Goal: Task Accomplishment & Management: Manage account settings

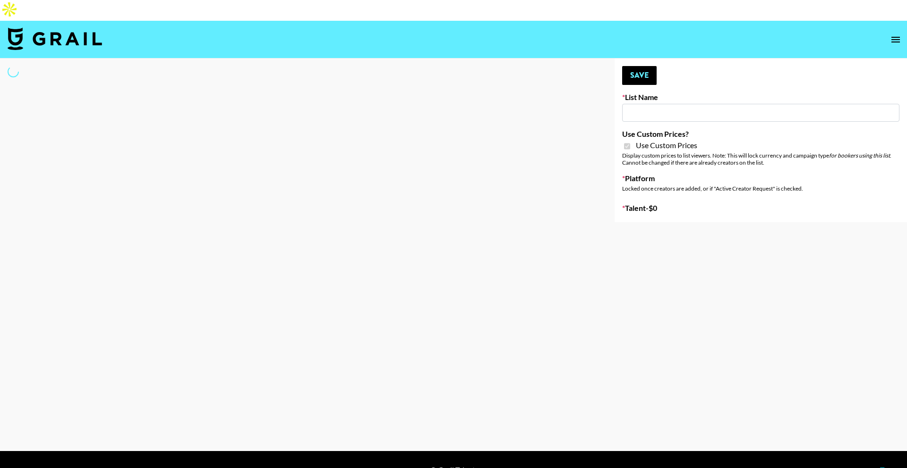
type input "Nurture Life"
checkbox input "true"
select select "Brand"
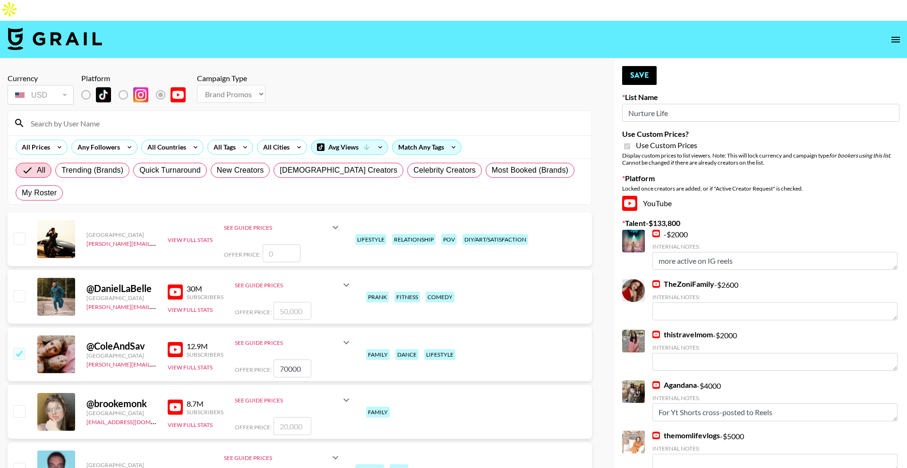
type input "ssssfdd"
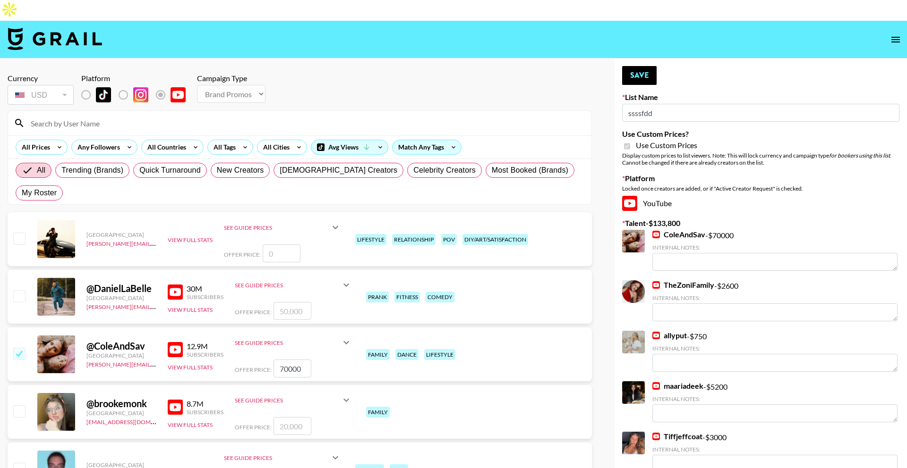
click at [184, 116] on input at bounding box center [305, 123] width 560 height 15
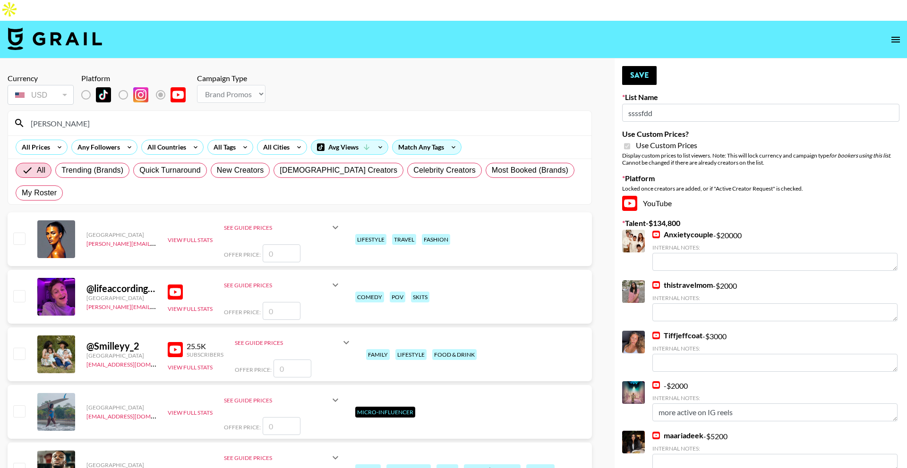
type input "[PERSON_NAME]"
click at [280, 360] on input "number" at bounding box center [292, 369] width 38 height 18
type input "5"
checkbox input "true"
type input "5000"
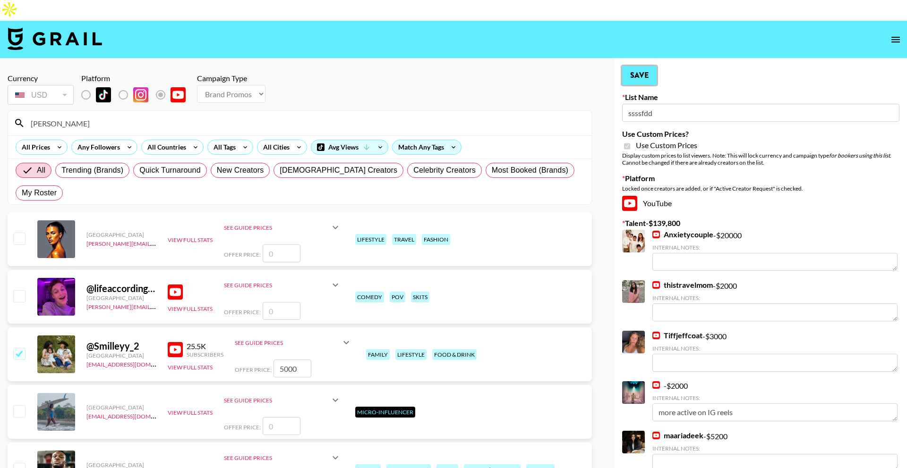
click at [645, 66] on button "Save" at bounding box center [639, 75] width 34 height 19
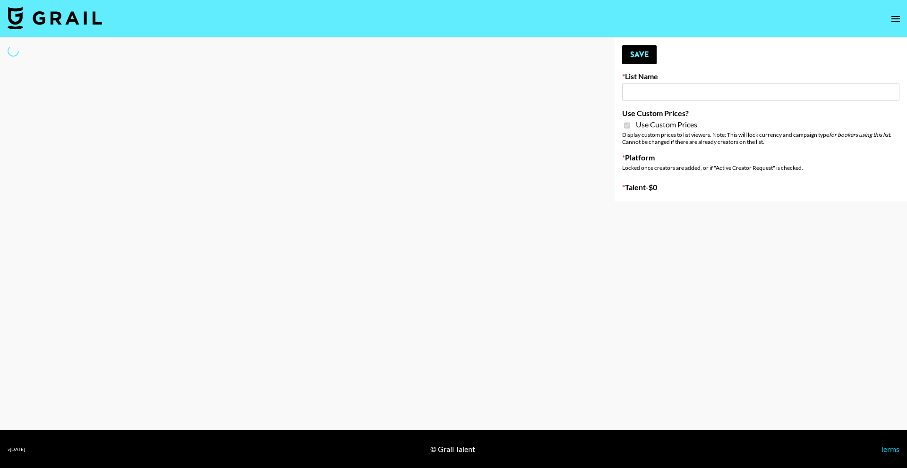
type input "Galaxy Lamps"
checkbox input "true"
select select "Brand"
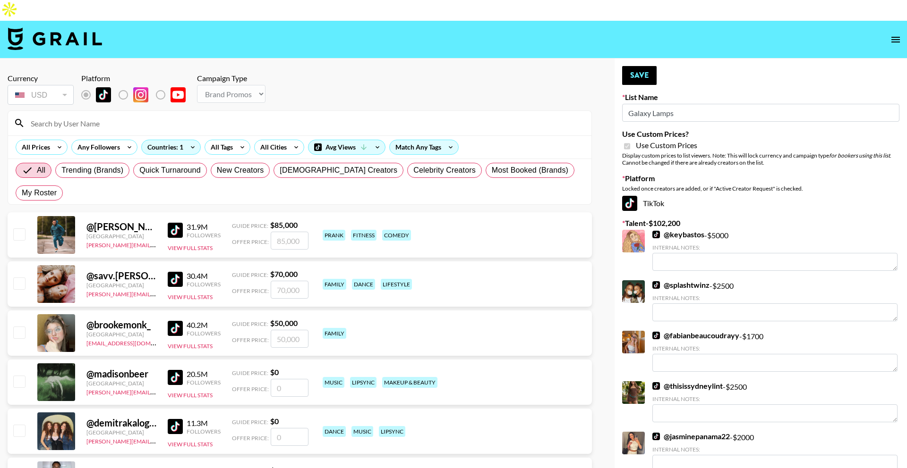
click at [302, 116] on input at bounding box center [305, 123] width 560 height 15
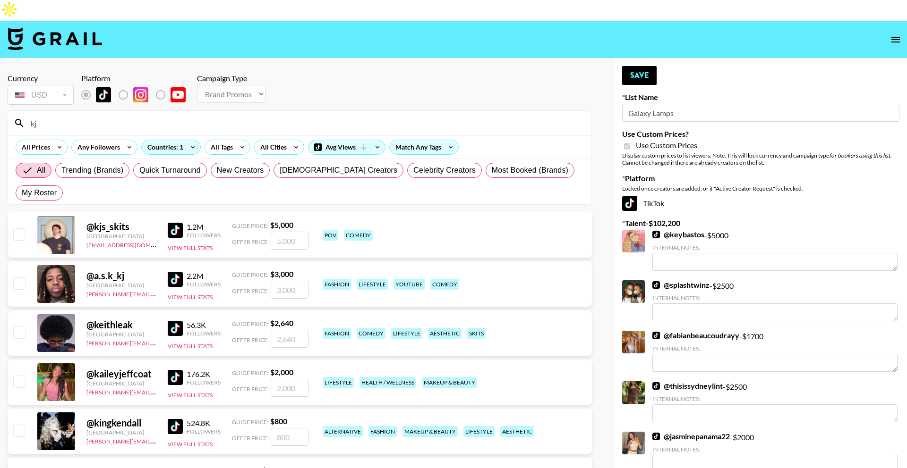
type input "kj"
click at [293, 232] on input "number" at bounding box center [290, 241] width 38 height 18
checkbox input "true"
type input "7500"
click at [631, 66] on button "Save" at bounding box center [639, 75] width 34 height 19
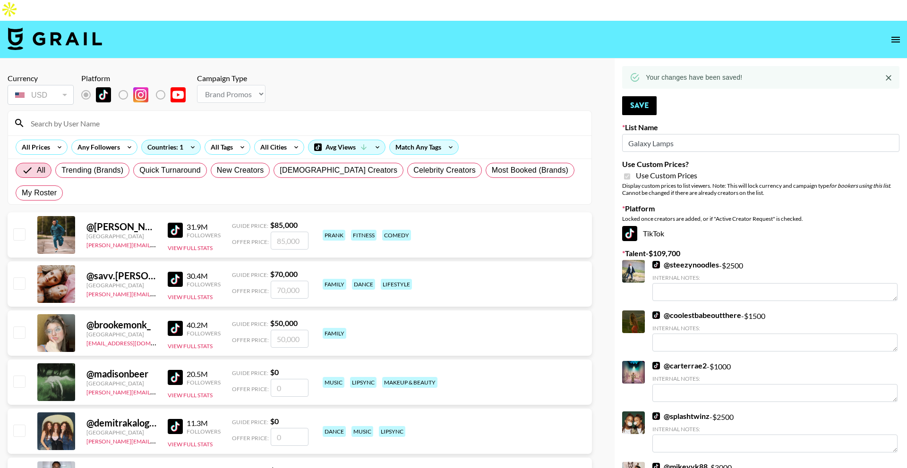
click at [325, 116] on input at bounding box center [305, 123] width 560 height 15
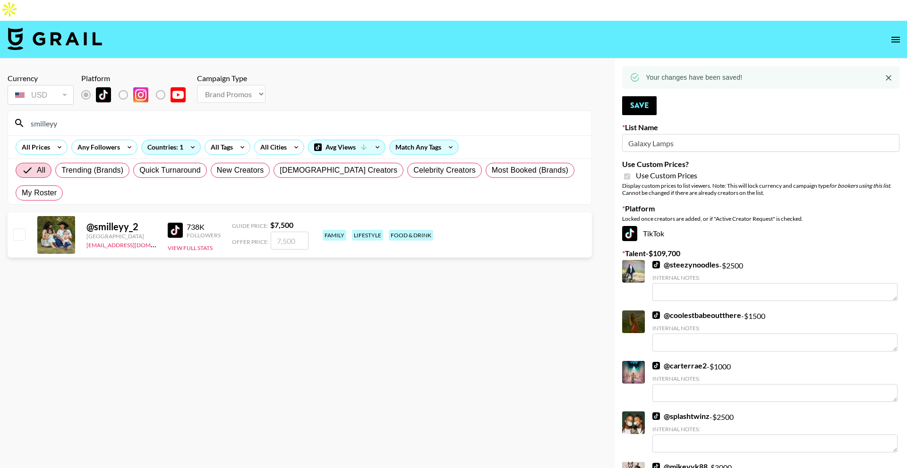
type input "smilleyy"
click at [283, 232] on input "number" at bounding box center [290, 241] width 38 height 18
checkbox input "true"
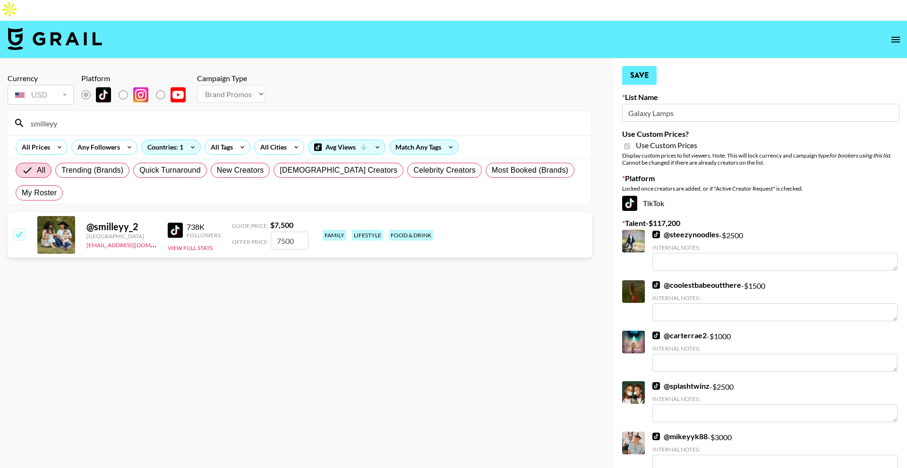
type input "7500"
click at [628, 66] on button "Save" at bounding box center [639, 75] width 34 height 19
